Goal: Task Accomplishment & Management: Manage account settings

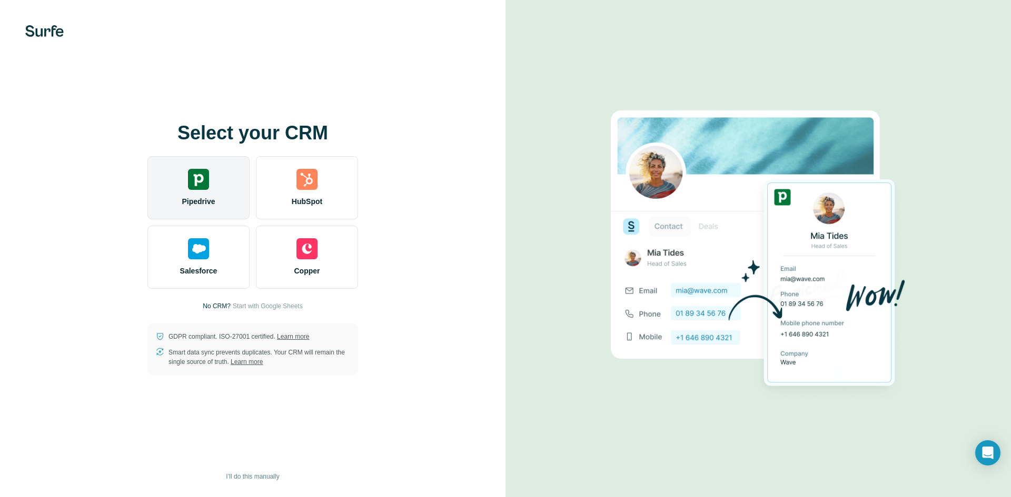
click at [208, 194] on div "Pipedrive" at bounding box center [198, 187] width 102 height 63
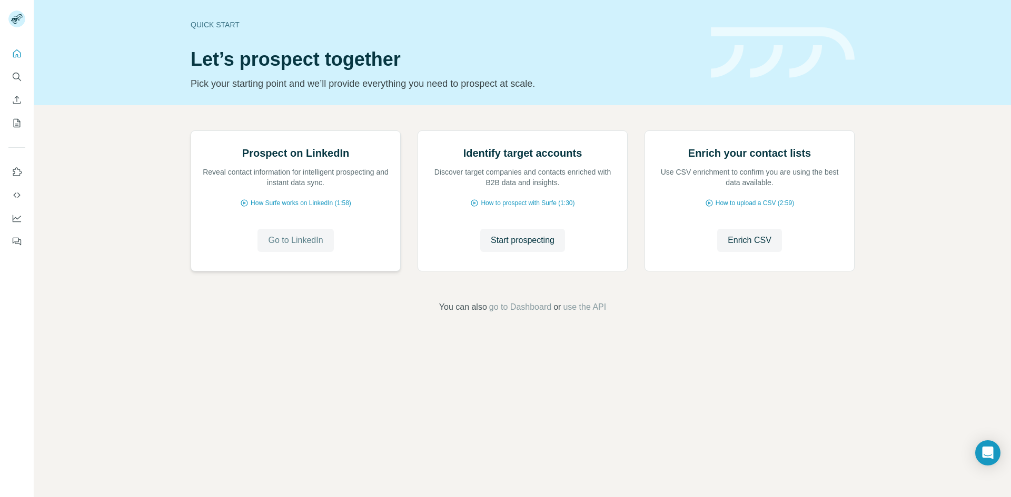
click at [304, 247] on span "Go to LinkedIn" at bounding box center [295, 240] width 55 height 13
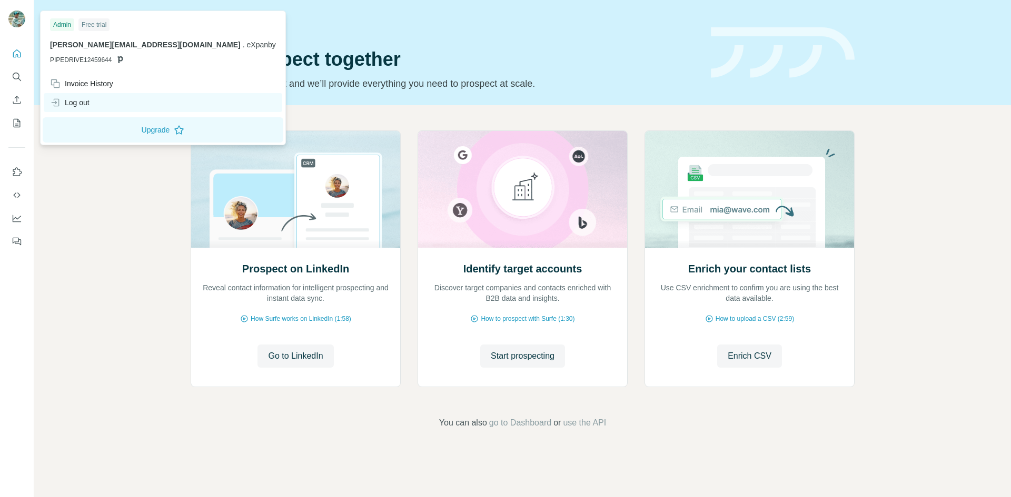
click at [89, 104] on div "Log out" at bounding box center [69, 102] width 39 height 11
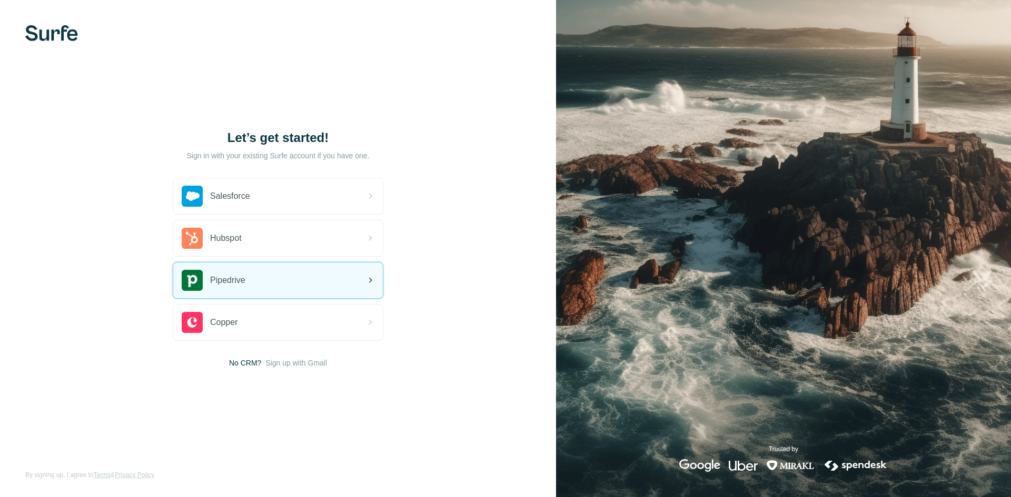
click at [300, 289] on div "Pipedrive" at bounding box center [278, 281] width 210 height 36
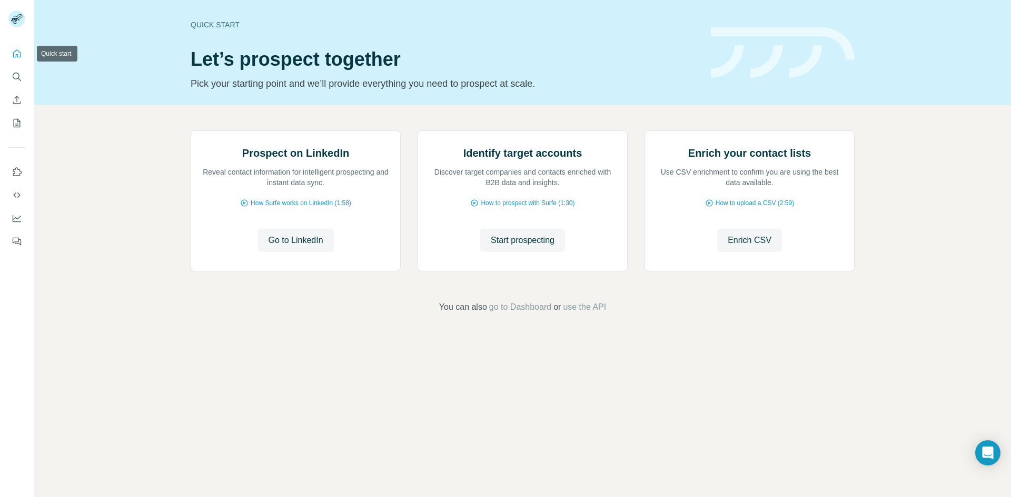
click at [19, 53] on icon "Quick start" at bounding box center [17, 53] width 11 height 11
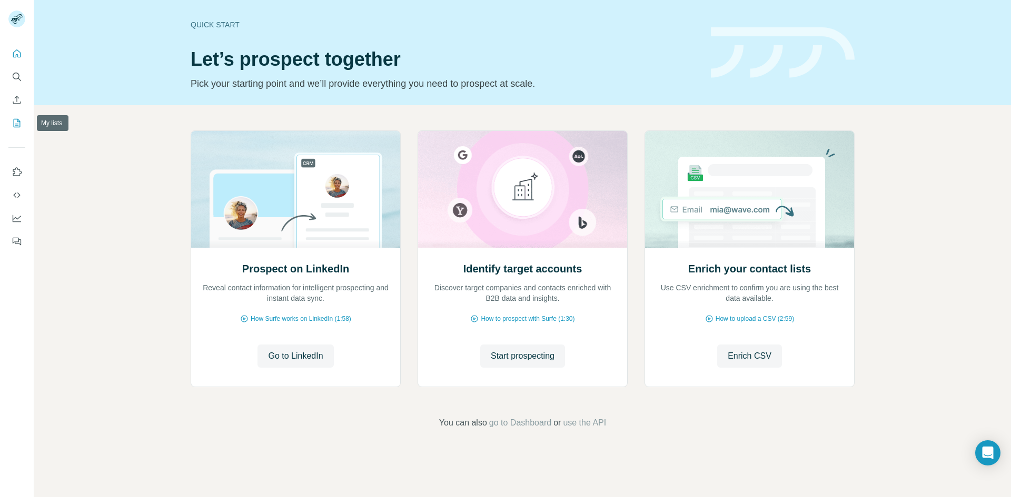
click at [17, 129] on button "My lists" at bounding box center [16, 123] width 17 height 19
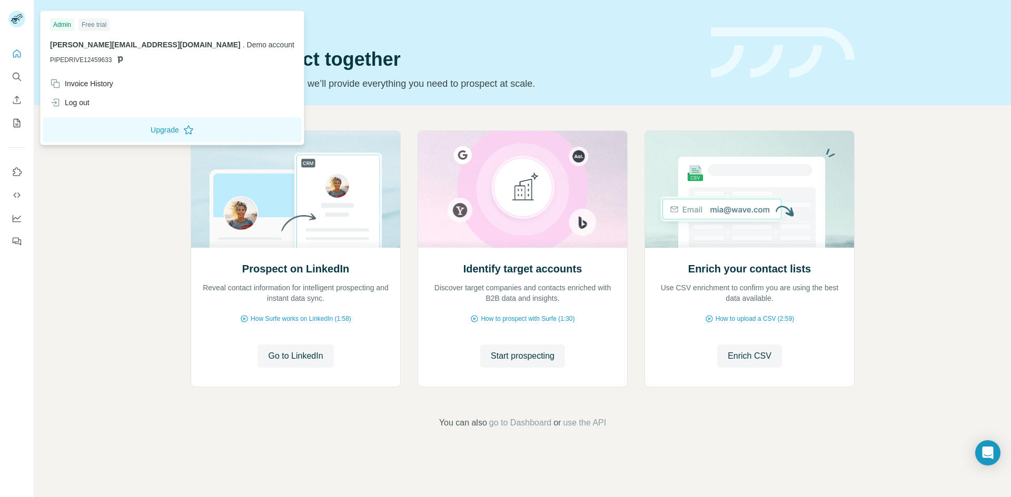
click at [13, 19] on icon at bounding box center [15, 21] width 8 height 6
click at [87, 100] on div "Log out" at bounding box center [69, 102] width 39 height 11
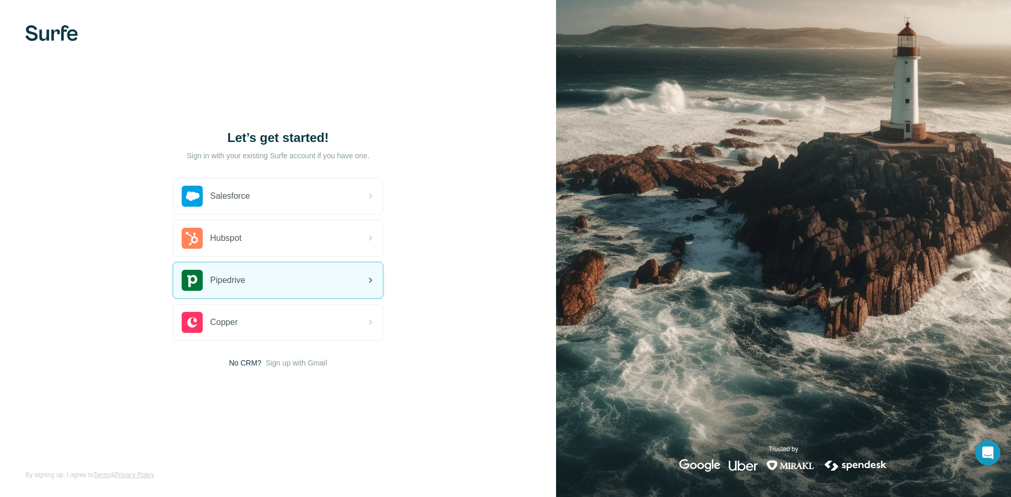
click at [283, 280] on div "Pipedrive" at bounding box center [278, 281] width 210 height 36
